Goal: Task Accomplishment & Management: Use online tool/utility

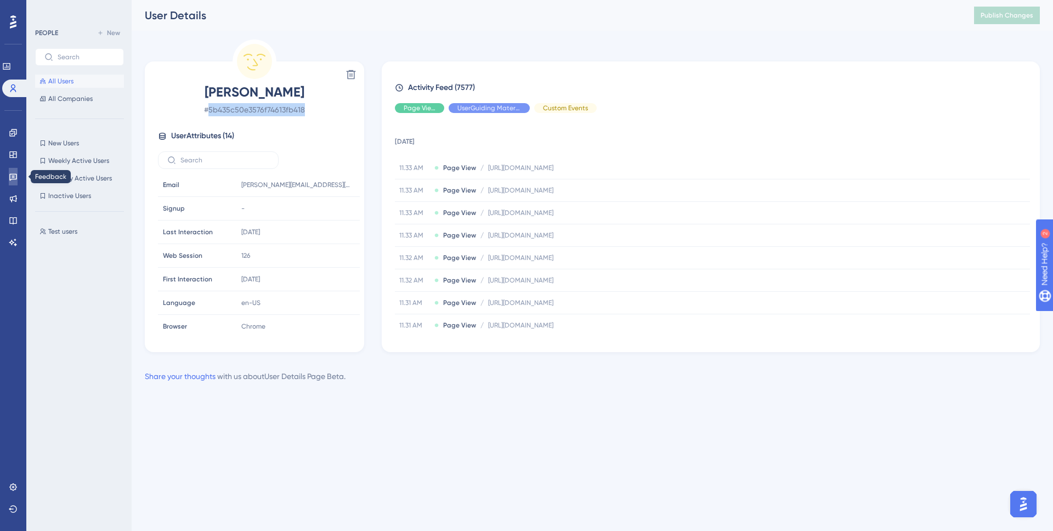
click at [9, 180] on link at bounding box center [13, 177] width 9 height 18
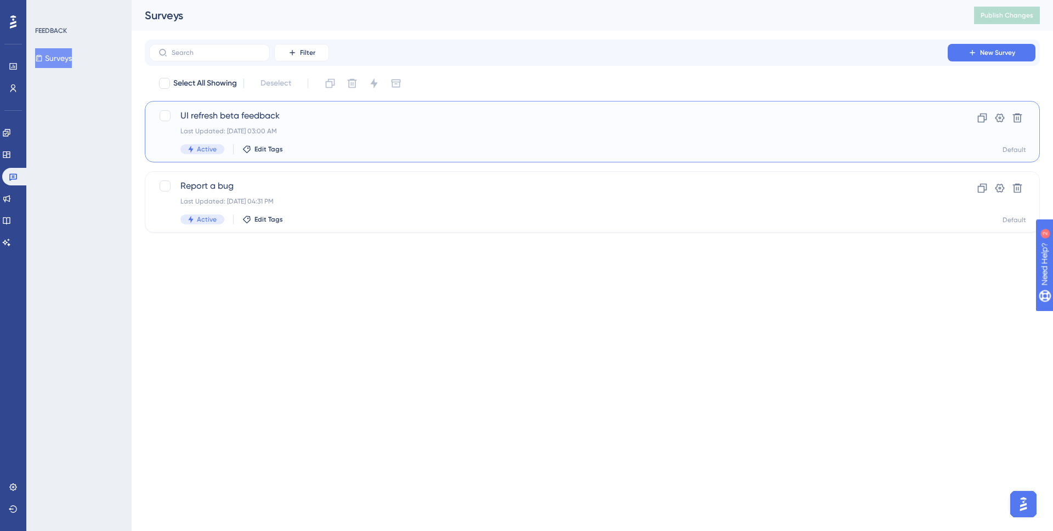
click at [257, 109] on span "UI refresh beta feedback" at bounding box center [548, 115] width 736 height 13
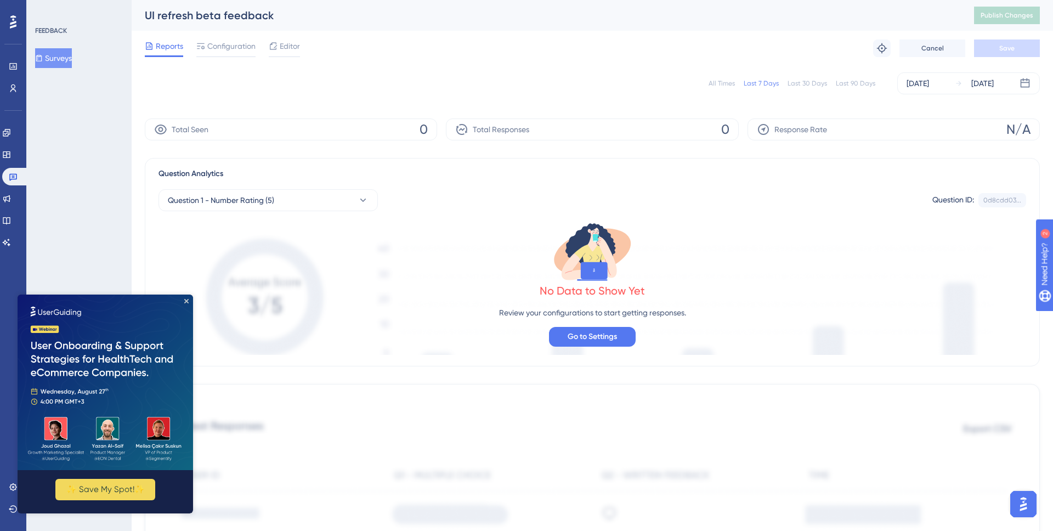
click at [59, 60] on button "Surveys" at bounding box center [53, 58] width 37 height 20
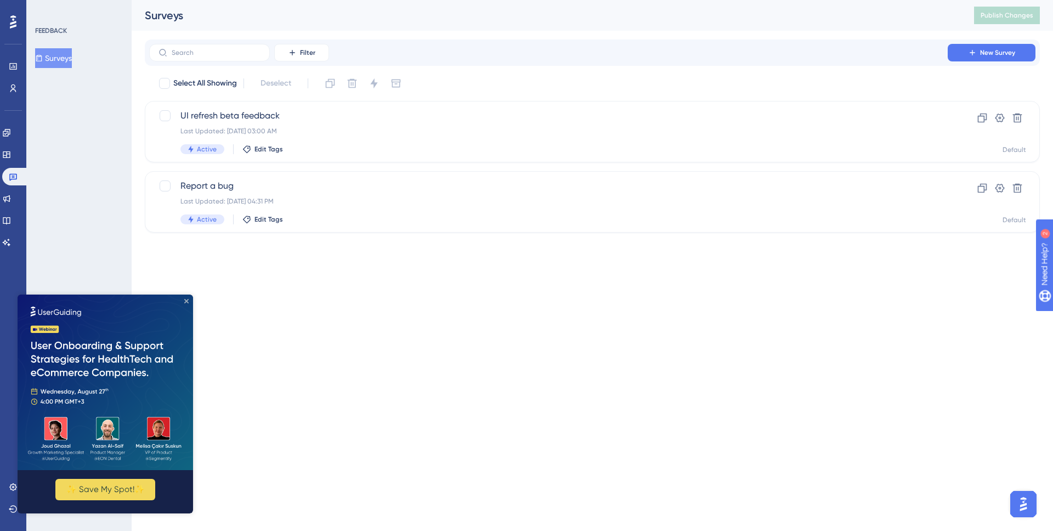
click at [187, 301] on icon "Close Preview" at bounding box center [186, 301] width 4 height 4
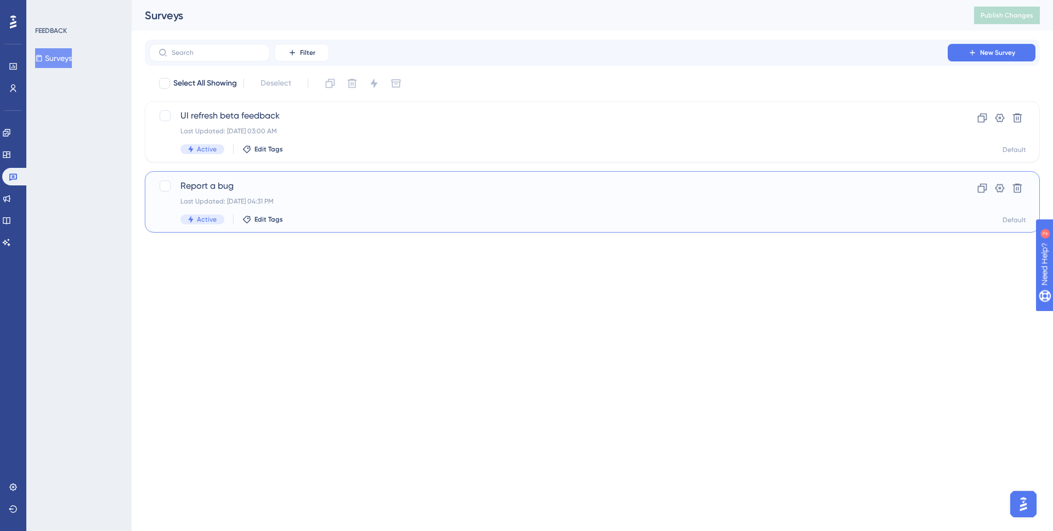
click at [286, 190] on span "Report a bug" at bounding box center [548, 185] width 736 height 13
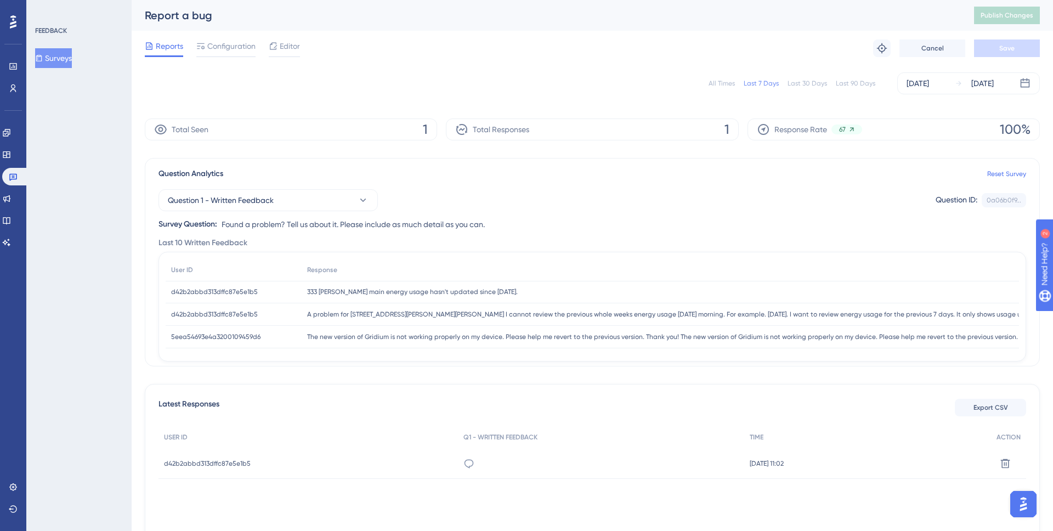
click at [435, 290] on span "333 Brannan main energy usage hasn't updated since August 12th." at bounding box center [412, 291] width 211 height 9
click at [235, 292] on span "d42b2abbd313dffc87e5e1b5" at bounding box center [214, 291] width 87 height 9
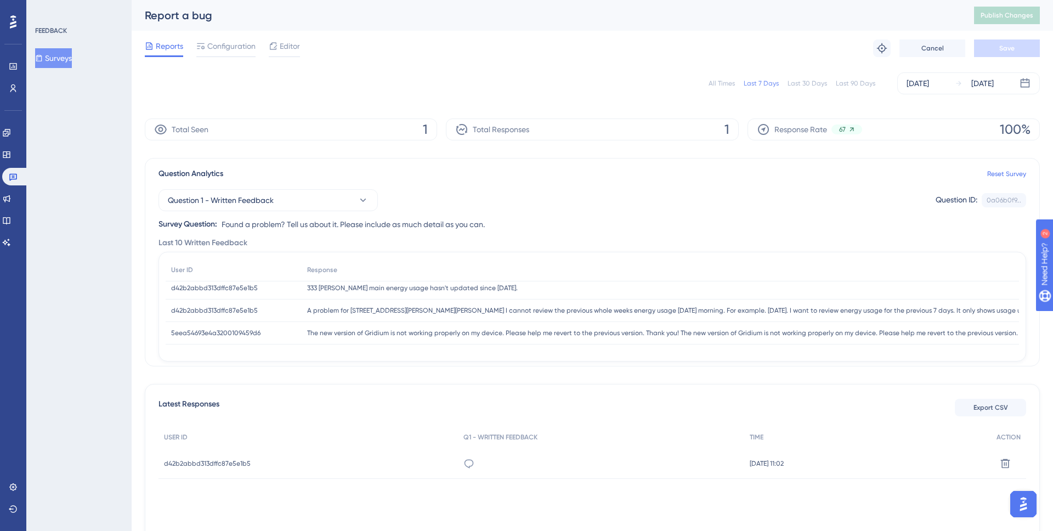
scroll to position [7, 0]
click at [464, 464] on icon at bounding box center [469, 463] width 11 height 11
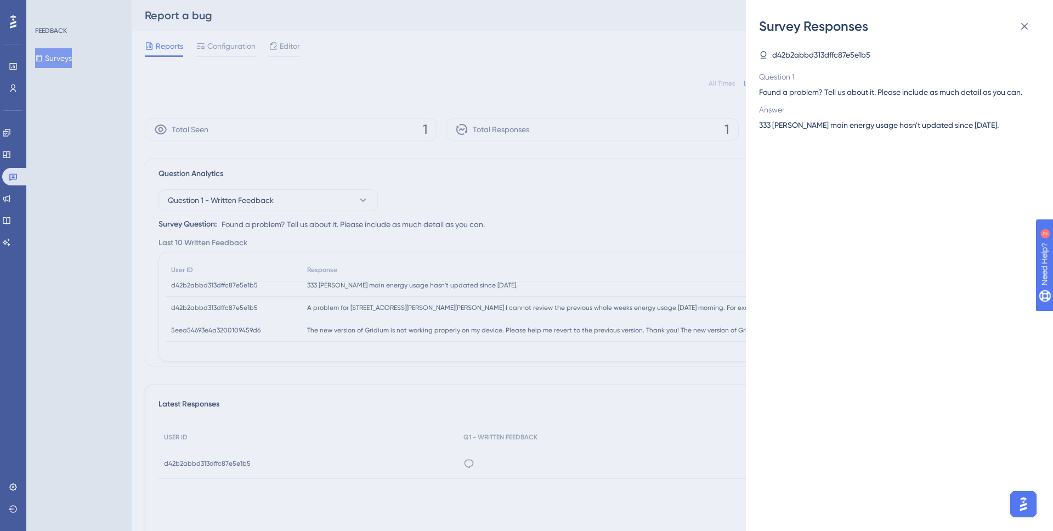
click at [845, 55] on span "d42b2abbd313dffc87e5e1b5" at bounding box center [821, 54] width 98 height 13
copy span "d42b2abbd313dffc87e5e1b5"
drag, startPoint x: 1004, startPoint y: 124, endPoint x: 757, endPoint y: 121, distance: 246.9
click at [757, 121] on div "Survey Responses d42b2abbd313dffc87e5e1b5 Question 1 Found a problem? Tell us a…" at bounding box center [899, 265] width 307 height 531
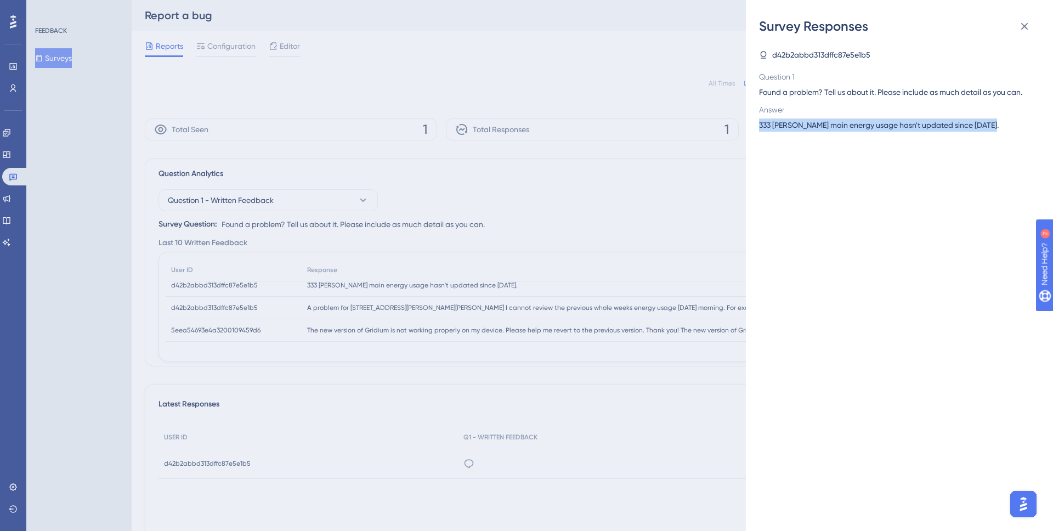
copy span "333 Brannan main energy usage hasn't updated since August 12th."
click at [1028, 27] on icon at bounding box center [1024, 26] width 13 height 13
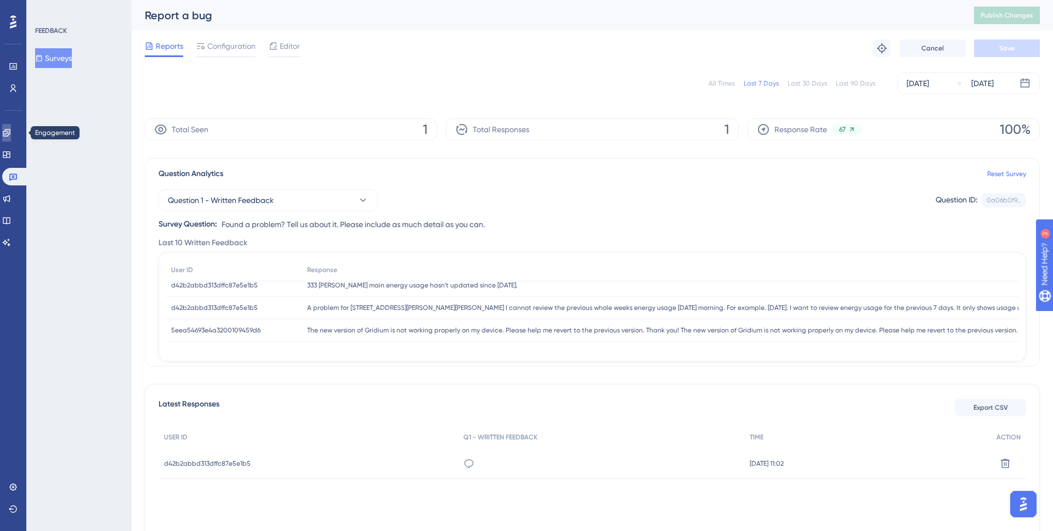
click at [8, 125] on link at bounding box center [6, 133] width 9 height 18
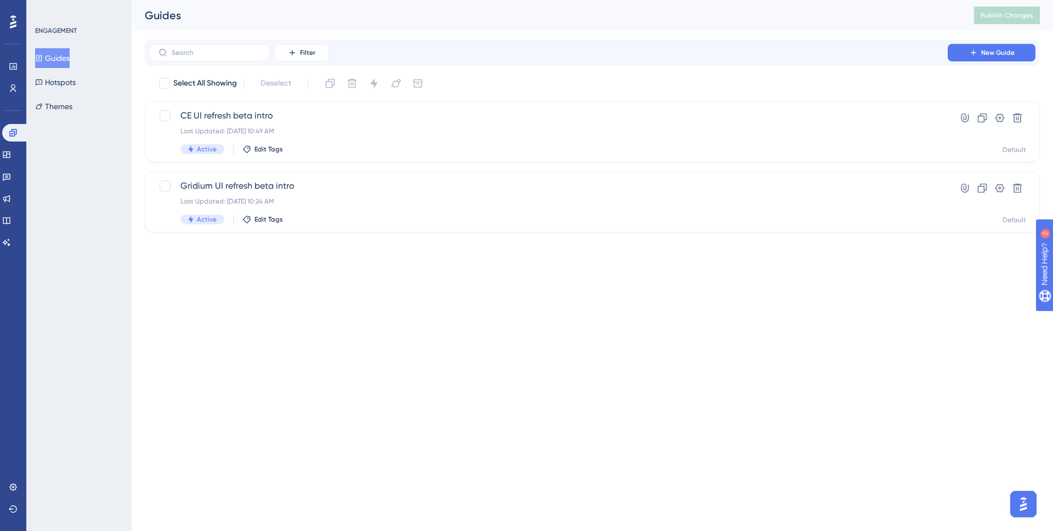
click at [292, 0] on html "Performance Users Engagement Widgets Feedback Product Updates Knowledge Base AI…" at bounding box center [526, 0] width 1053 height 0
click at [10, 200] on icon at bounding box center [6, 198] width 7 height 7
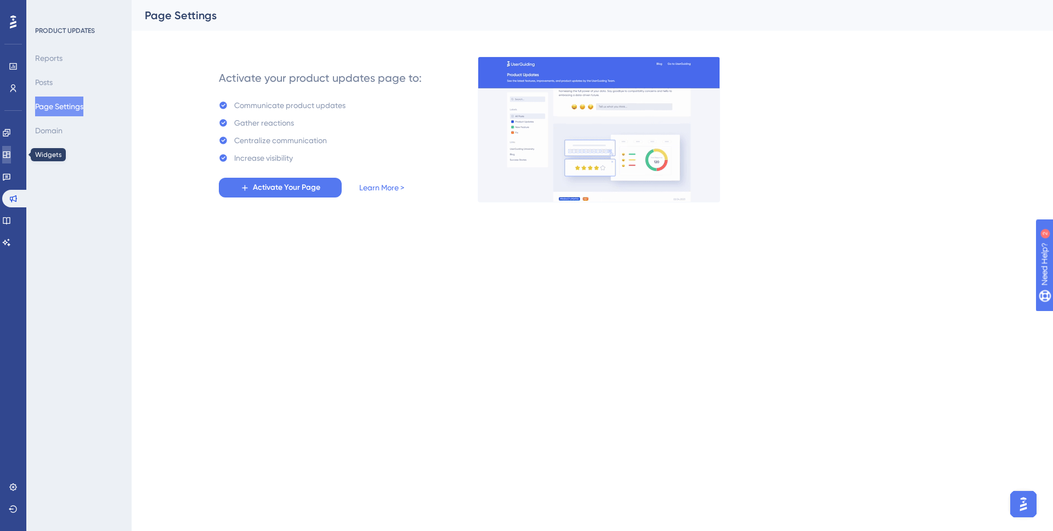
click at [11, 160] on link at bounding box center [6, 155] width 9 height 18
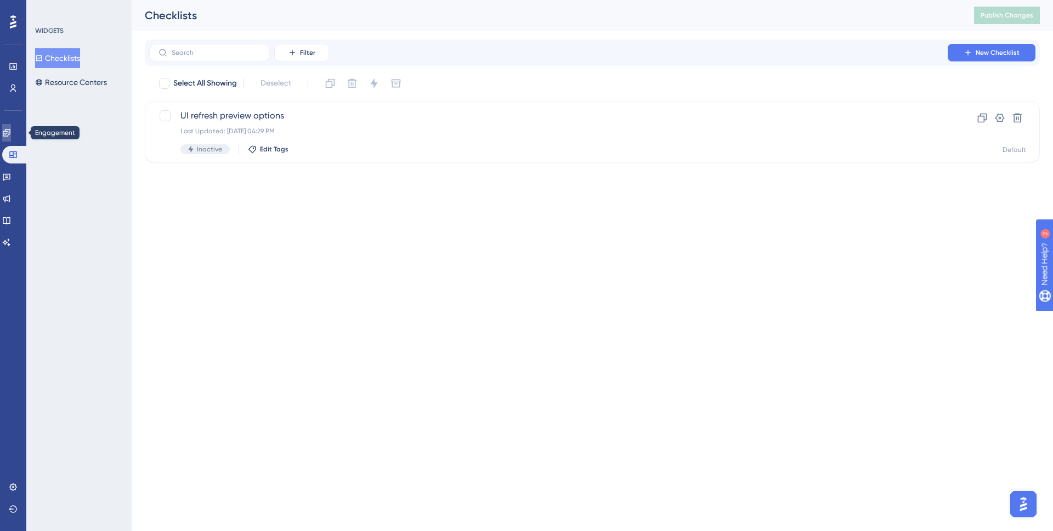
click at [10, 133] on icon at bounding box center [6, 132] width 9 height 9
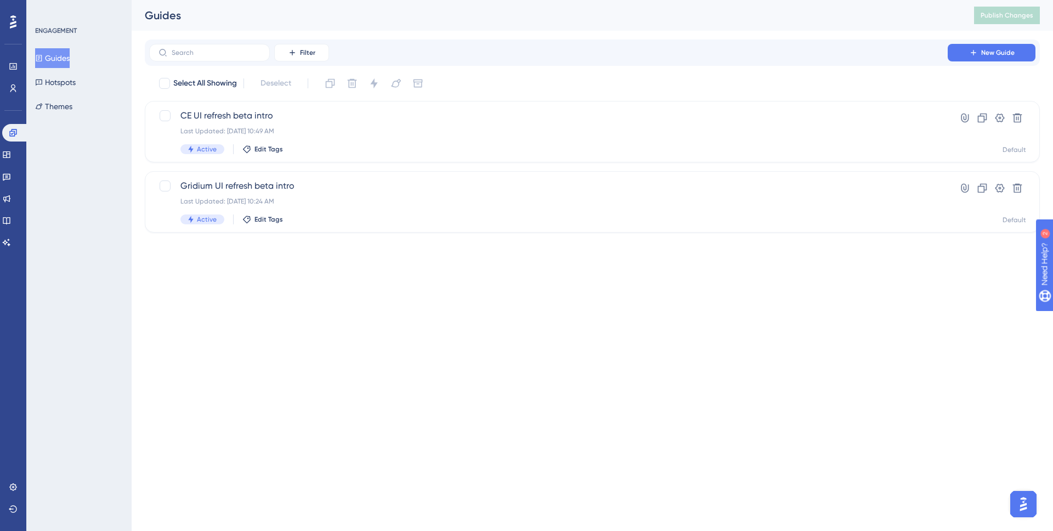
click at [332, 0] on html "Performance Users Engagement Widgets Feedback Product Updates Knowledge Base AI…" at bounding box center [526, 0] width 1053 height 0
click at [9, 196] on icon at bounding box center [6, 198] width 9 height 9
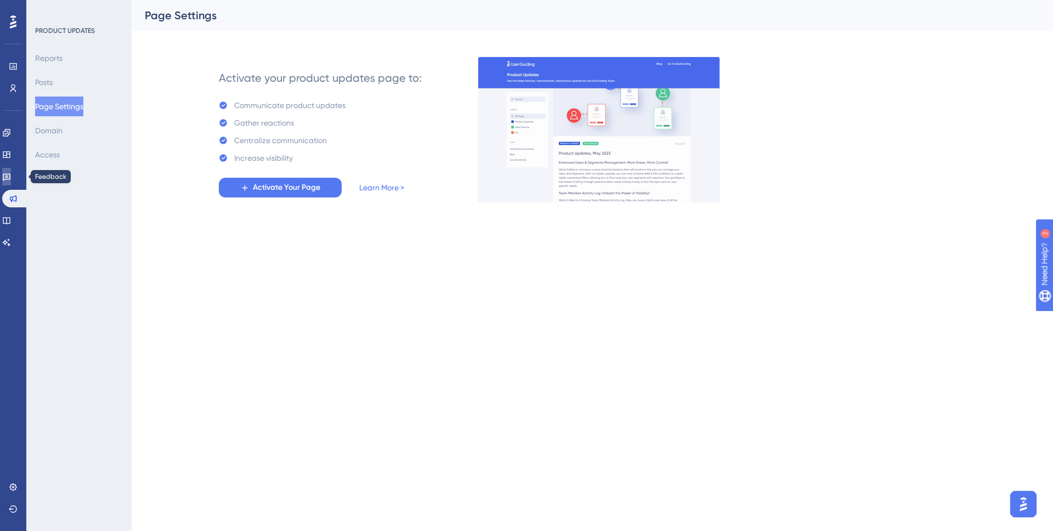
click at [11, 180] on icon at bounding box center [6, 176] width 9 height 9
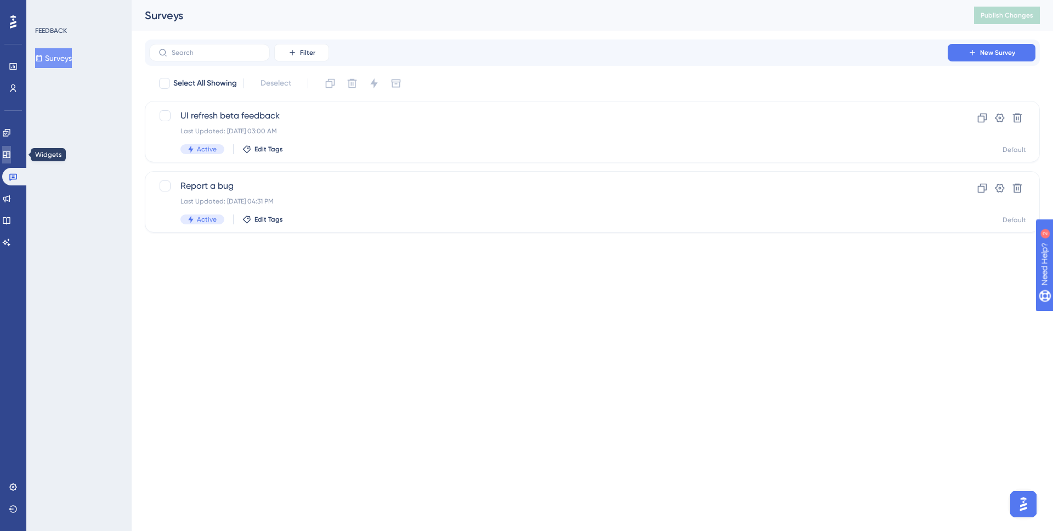
click at [11, 159] on icon at bounding box center [6, 154] width 9 height 9
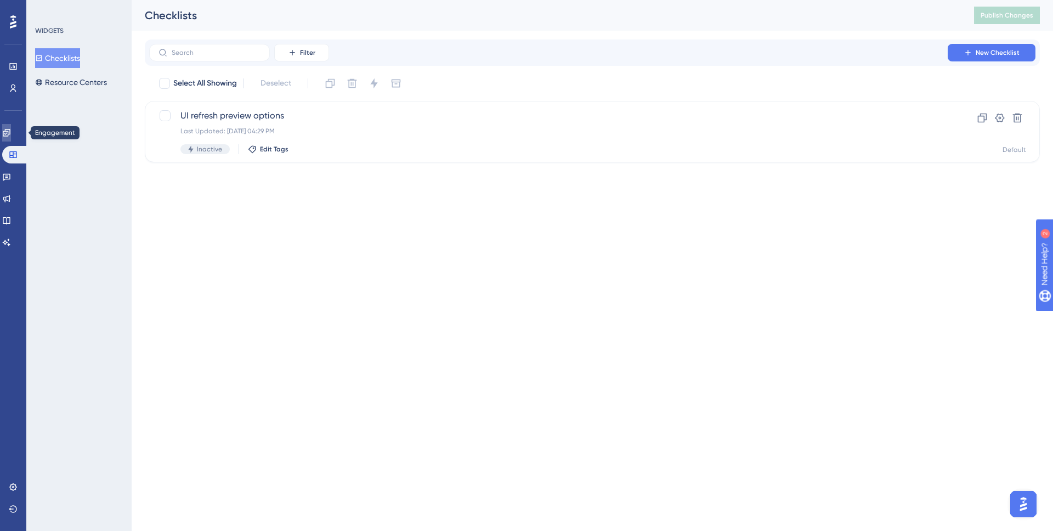
click at [11, 131] on link at bounding box center [6, 133] width 9 height 18
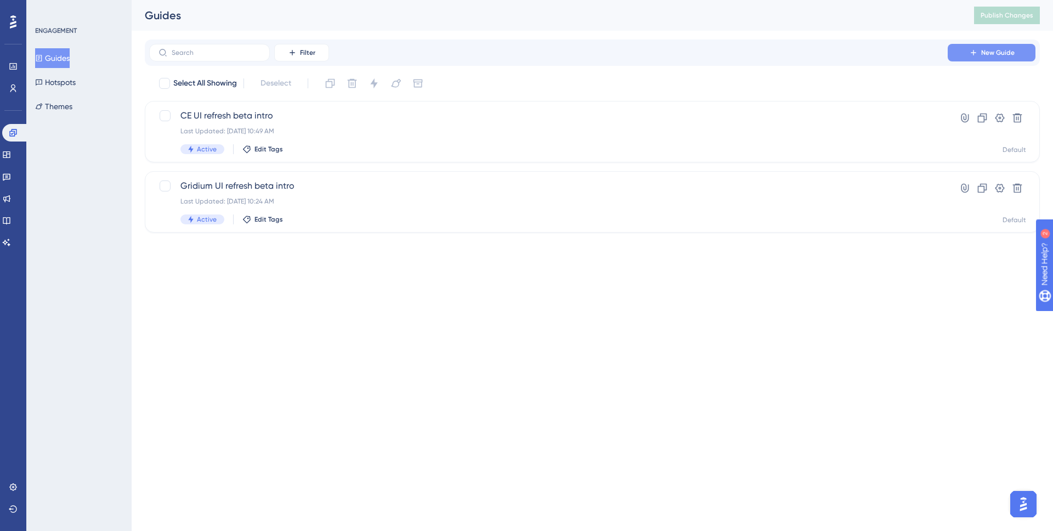
click at [986, 59] on button "New Guide" at bounding box center [992, 53] width 88 height 18
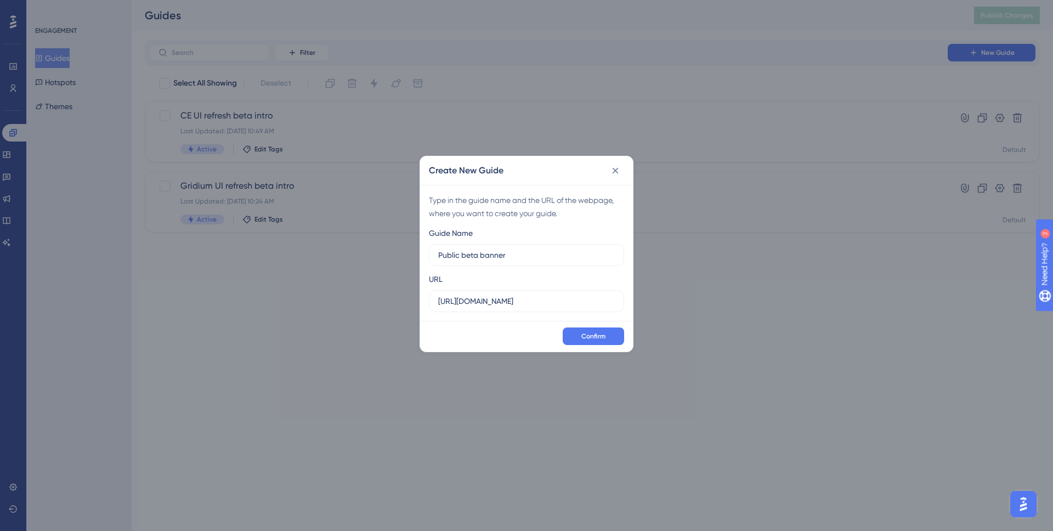
type input "Public beta banner"
drag, startPoint x: 543, startPoint y: 302, endPoint x: 426, endPoint y: 301, distance: 116.9
click at [426, 301] on div "Type in the guide name and the URL of the webpage, where you want to create you…" at bounding box center [526, 253] width 213 height 136
paste input "/v3/account/26bbd17df429a08fd965c010"
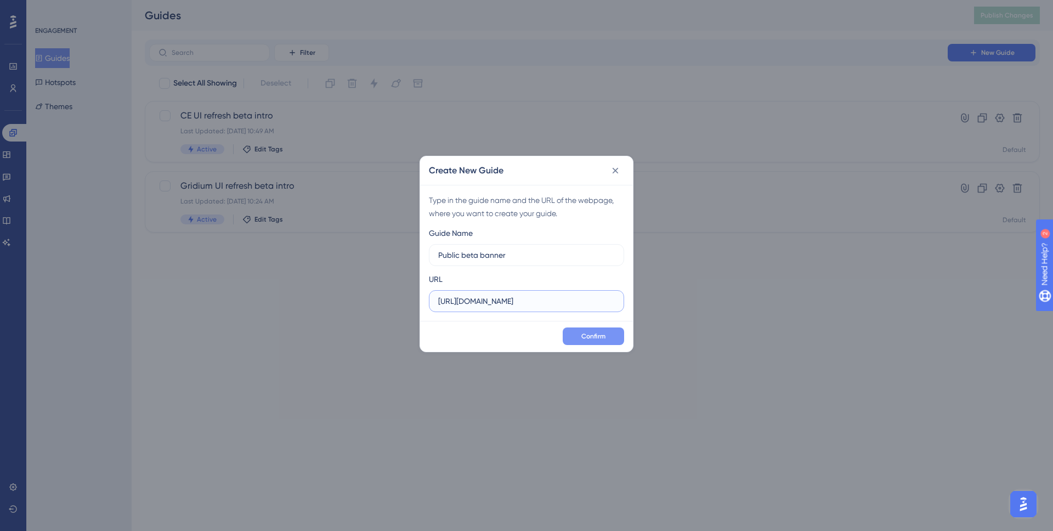
type input "https://snapmeter.com/v3/account/26bbd17df429a08fd965c010"
click at [589, 338] on span "Confirm" at bounding box center [594, 336] width 24 height 9
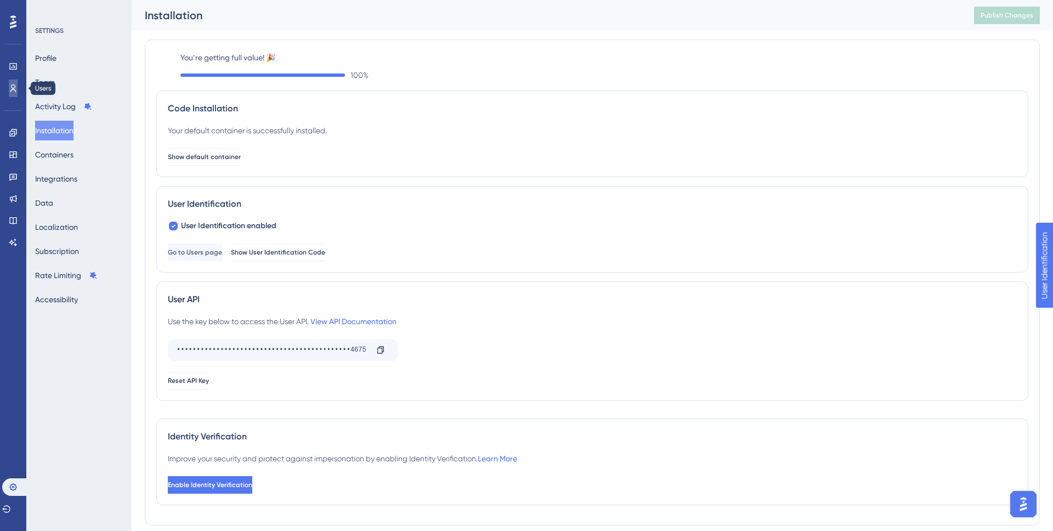
click at [15, 87] on icon at bounding box center [13, 88] width 6 height 8
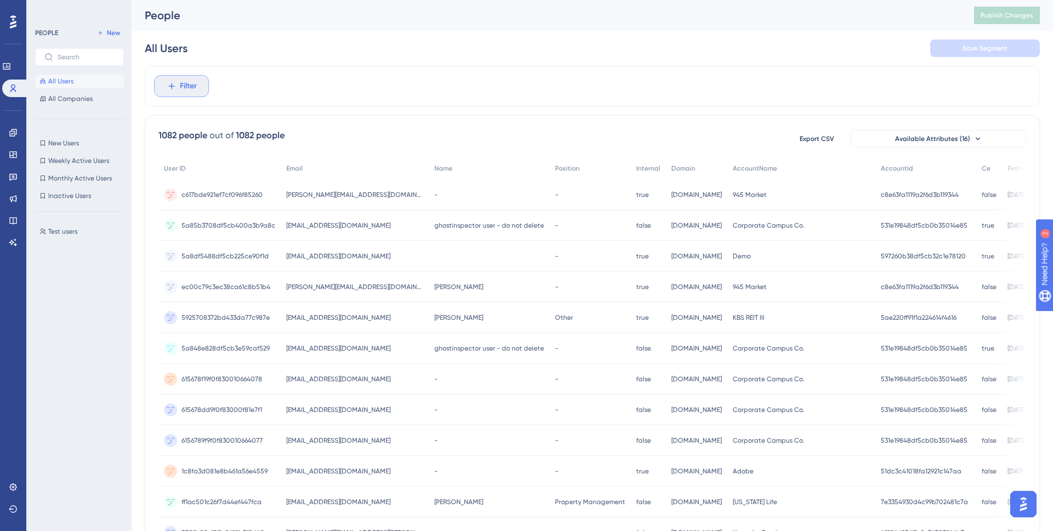
click at [188, 86] on span "Filter" at bounding box center [188, 86] width 17 height 13
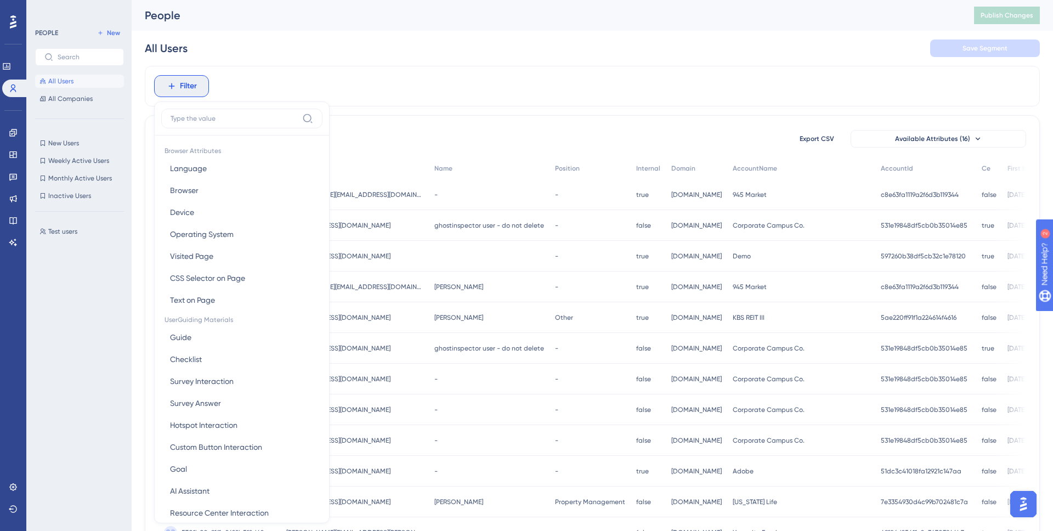
scroll to position [47, 0]
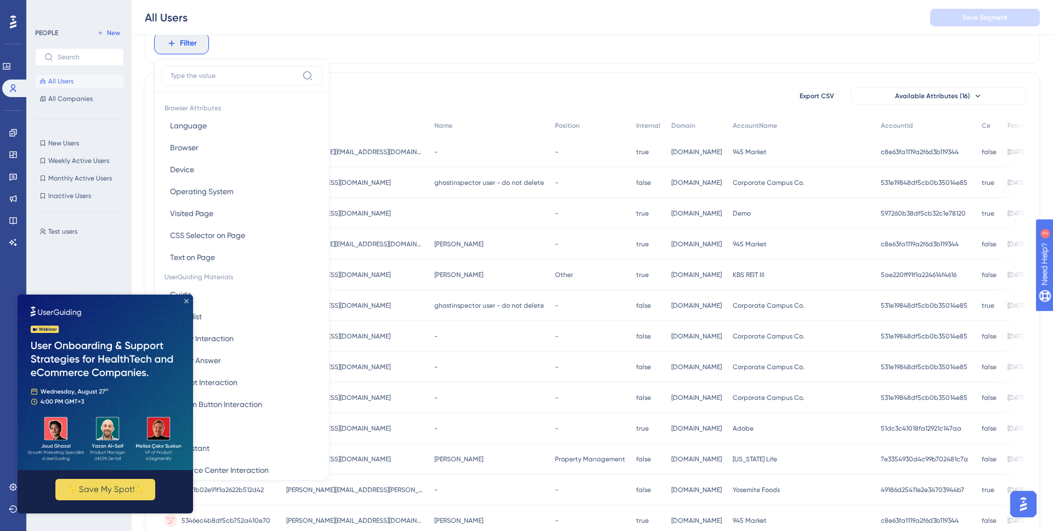
click at [187, 300] on icon "Close Preview" at bounding box center [186, 301] width 4 height 4
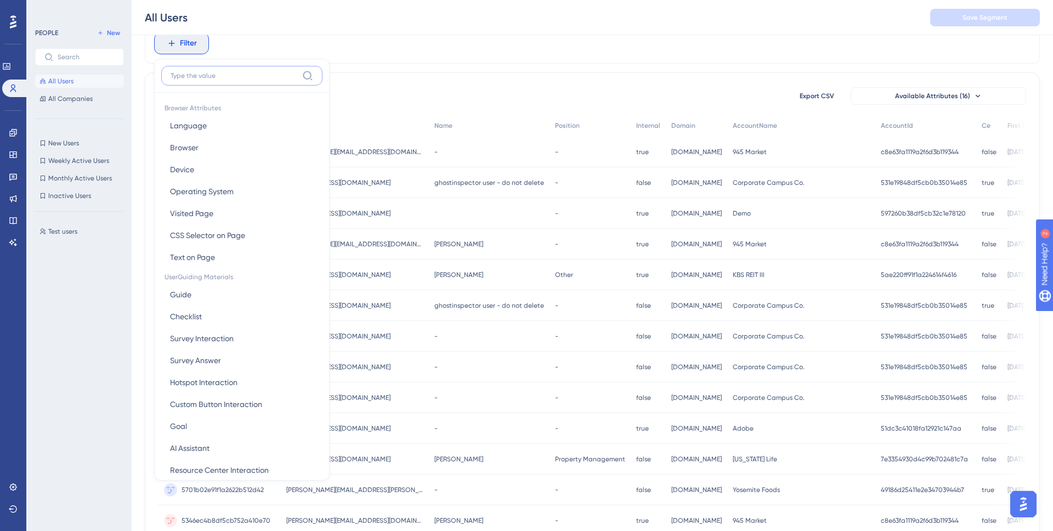
click at [258, 75] on input at bounding box center [234, 75] width 127 height 9
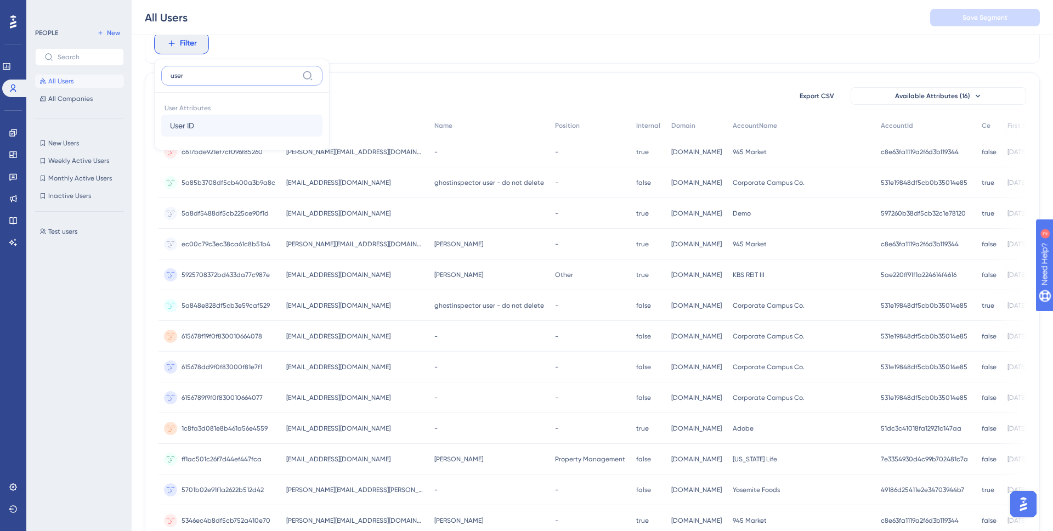
type input "user"
click at [229, 125] on button "User ID User ID" at bounding box center [241, 126] width 161 height 22
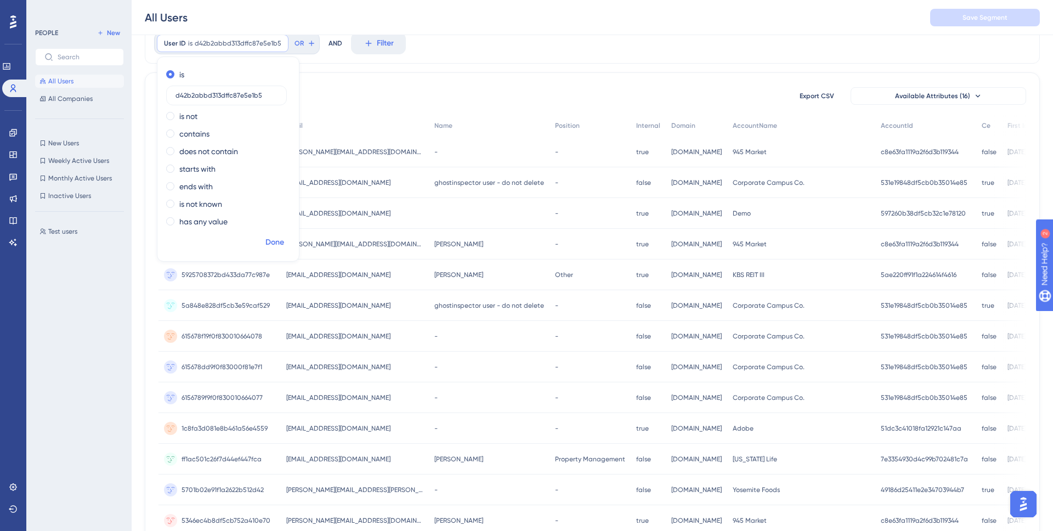
type input "d42b2abbd313dffc87e5e1b5"
click at [279, 241] on span "Done" at bounding box center [275, 242] width 19 height 13
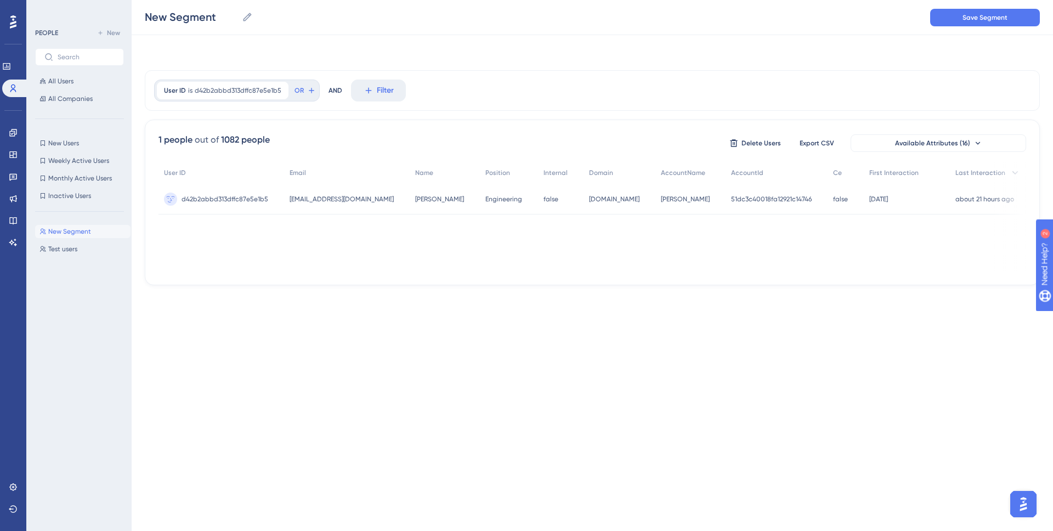
scroll to position [0, 0]
